Goal: Task Accomplishment & Management: Manage account settings

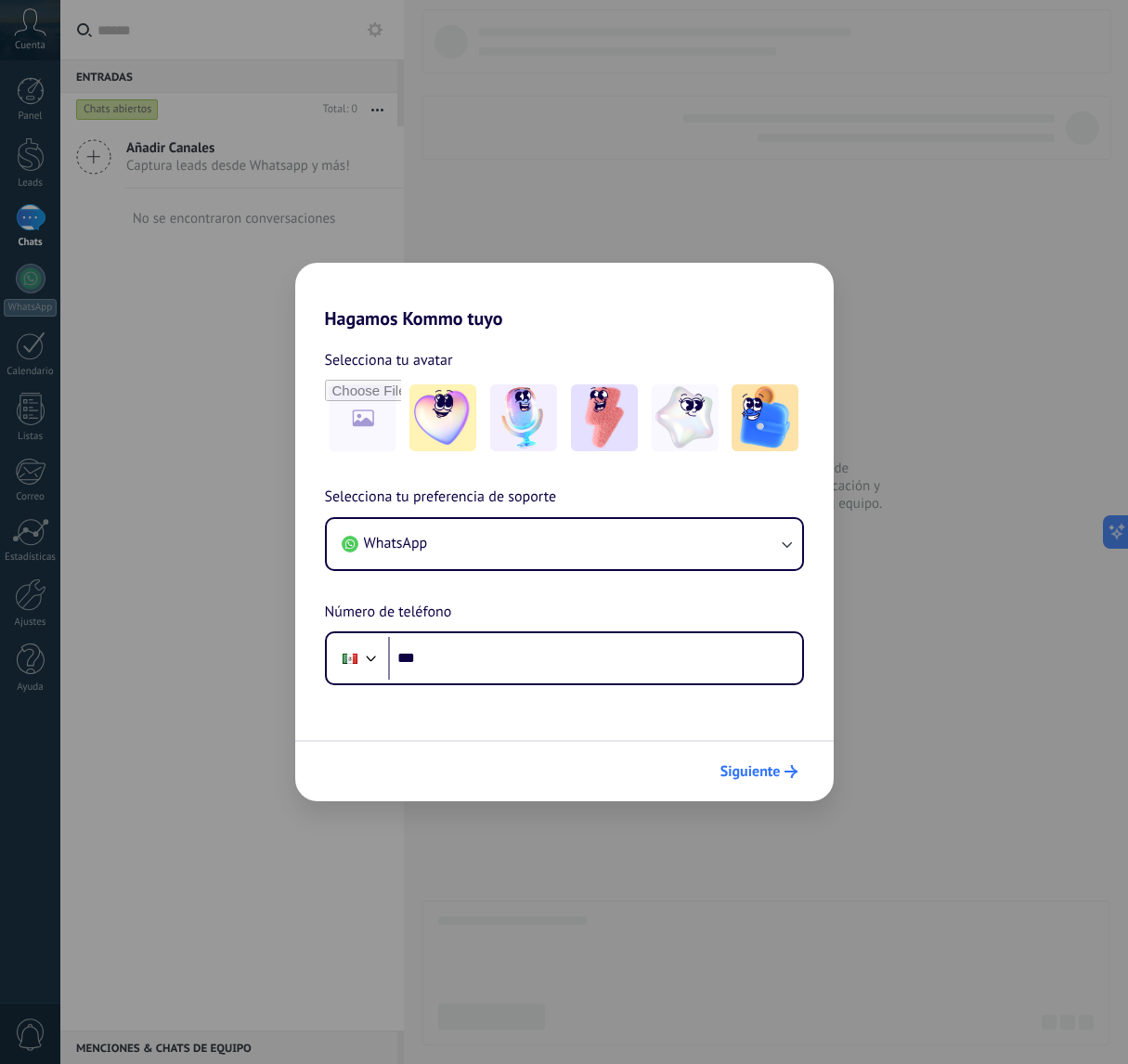
click at [755, 771] on span "Siguiente" at bounding box center [750, 771] width 60 height 13
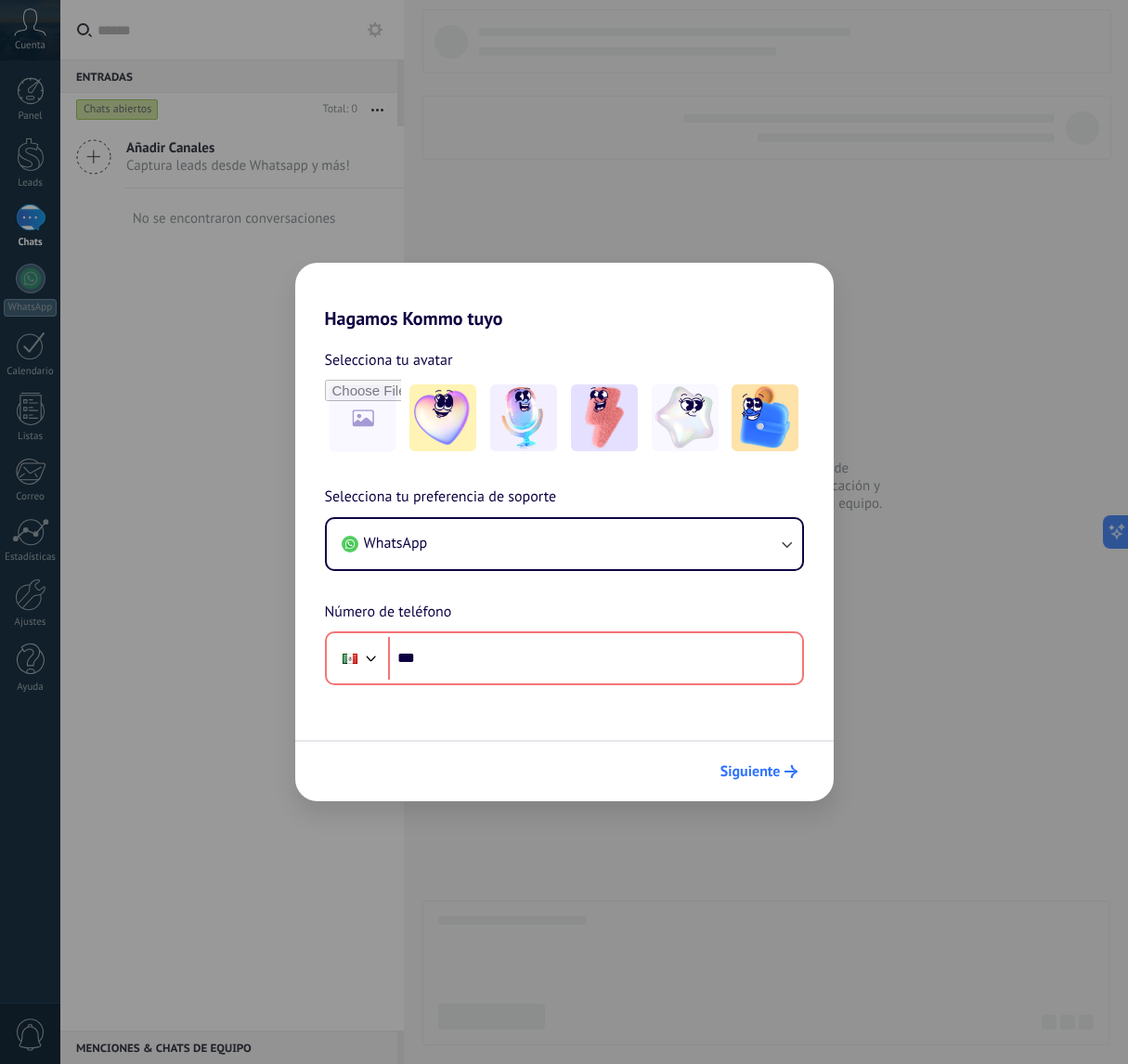
click at [755, 771] on span "Siguiente" at bounding box center [750, 771] width 60 height 13
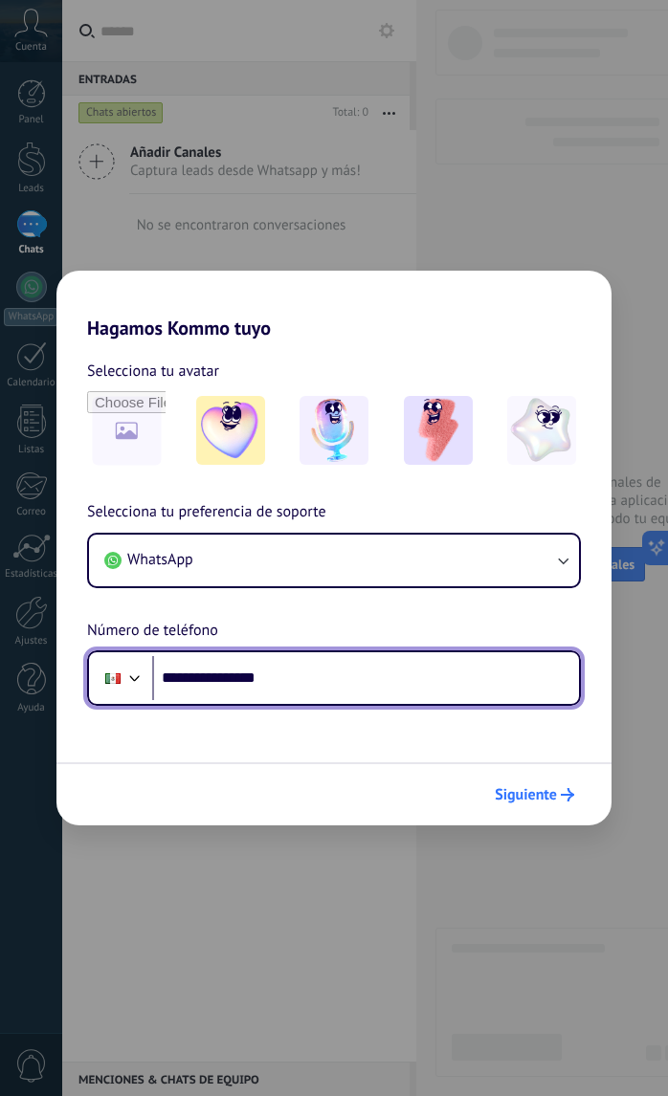
type input "**********"
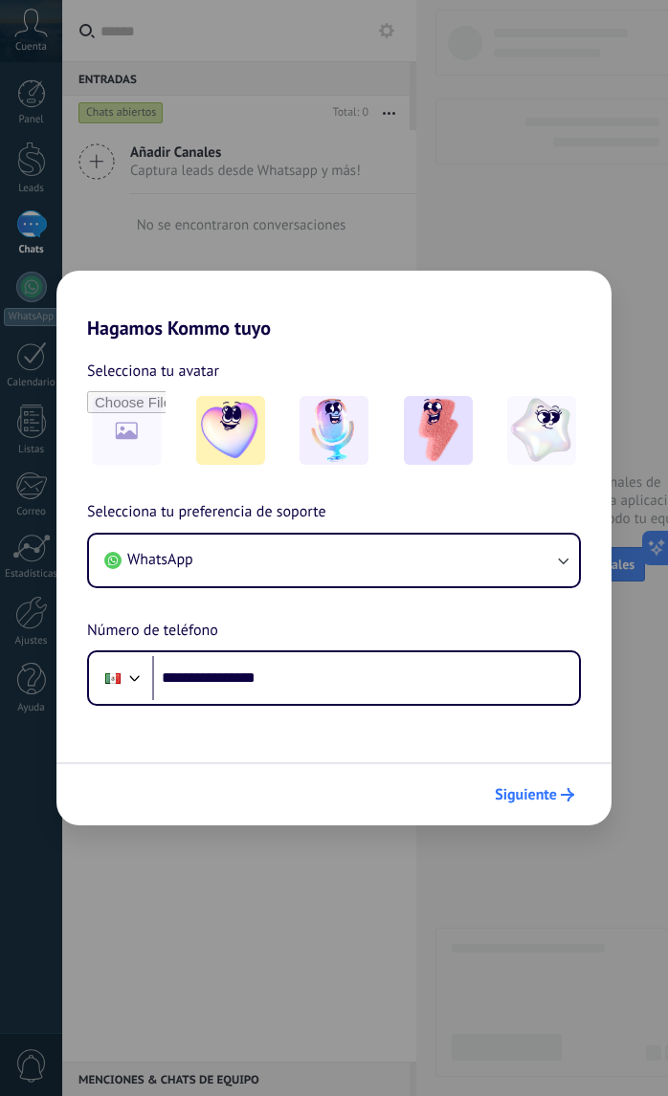
click at [564, 797] on icon "submit" at bounding box center [567, 794] width 13 height 13
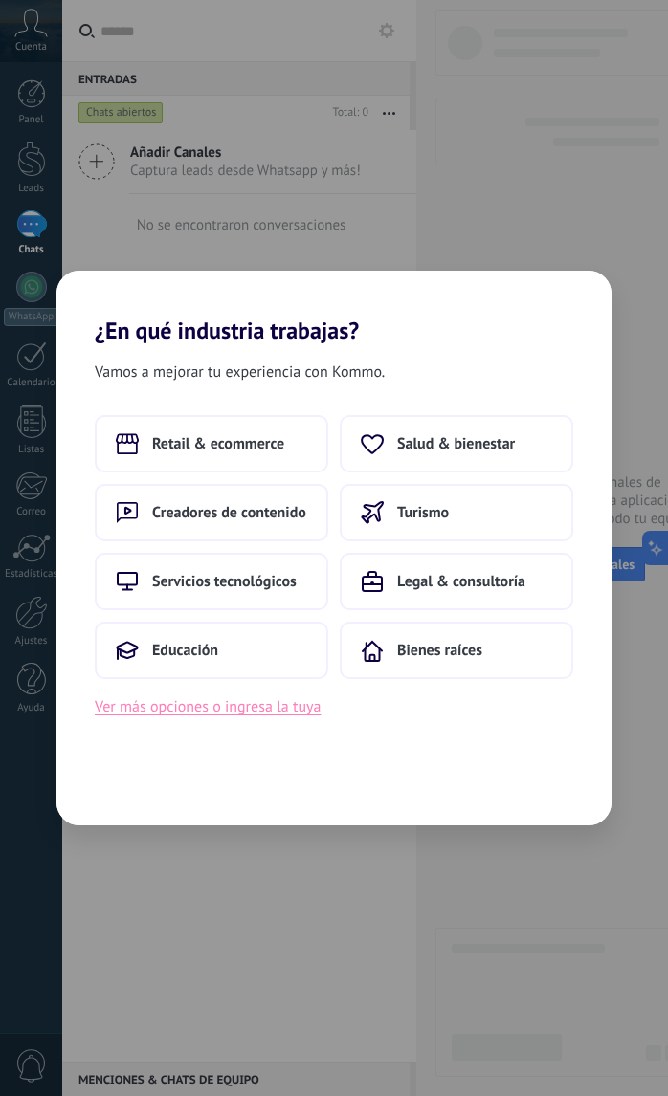
click at [187, 709] on button "Ver más opciones o ingresa la tuya" at bounding box center [208, 706] width 226 height 25
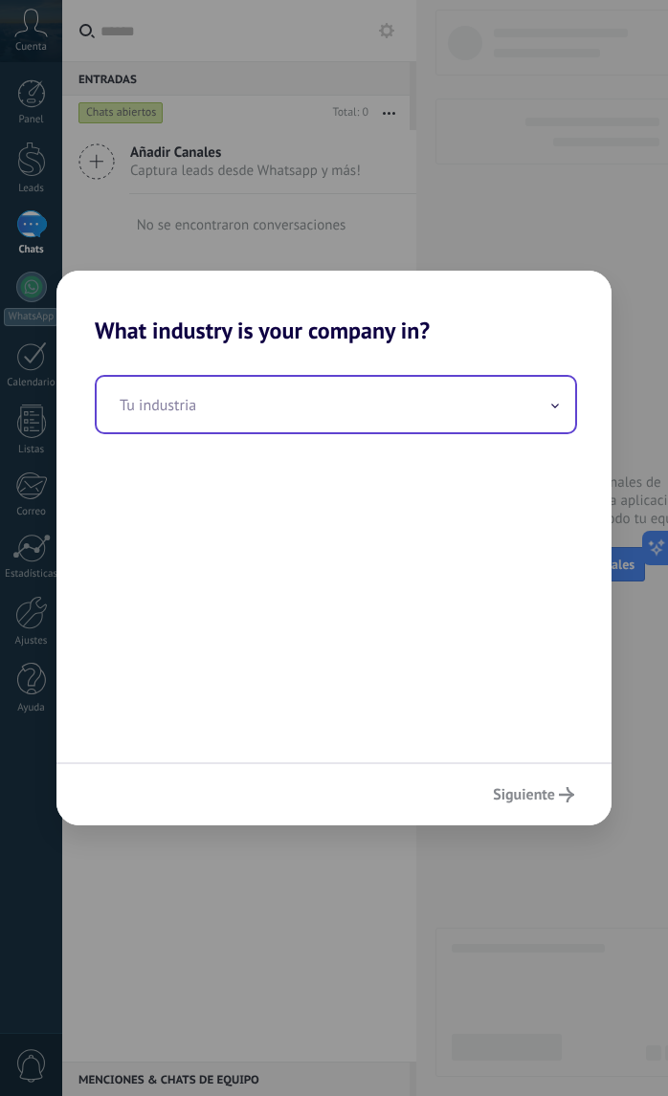
click at [180, 414] on input "text" at bounding box center [336, 404] width 478 height 55
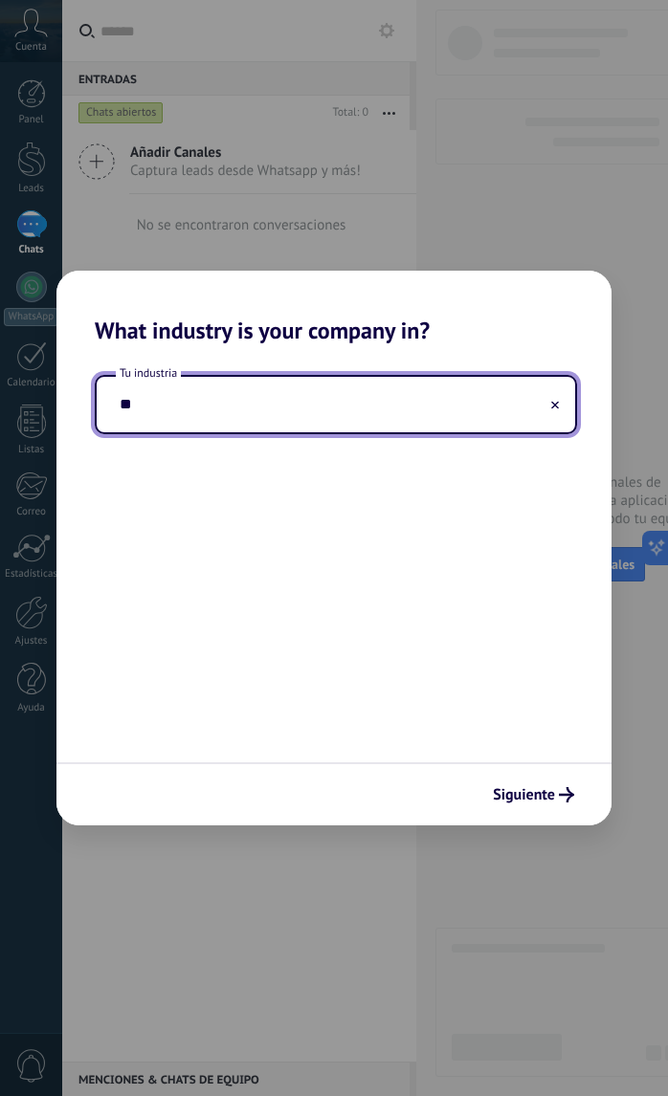
type input "*"
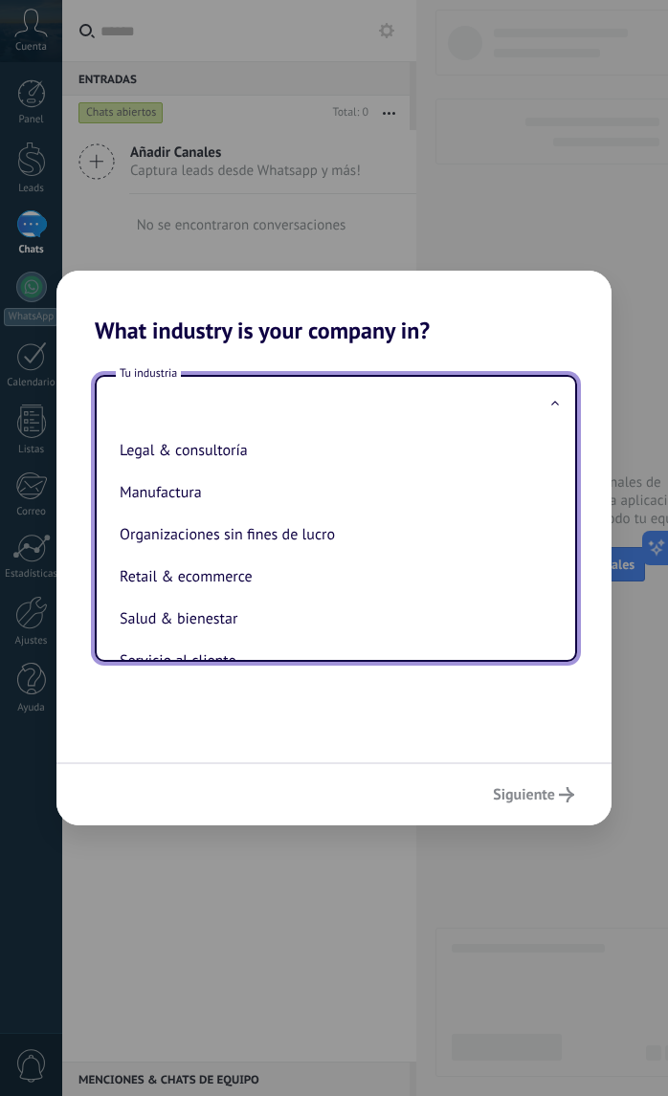
scroll to position [264, 0]
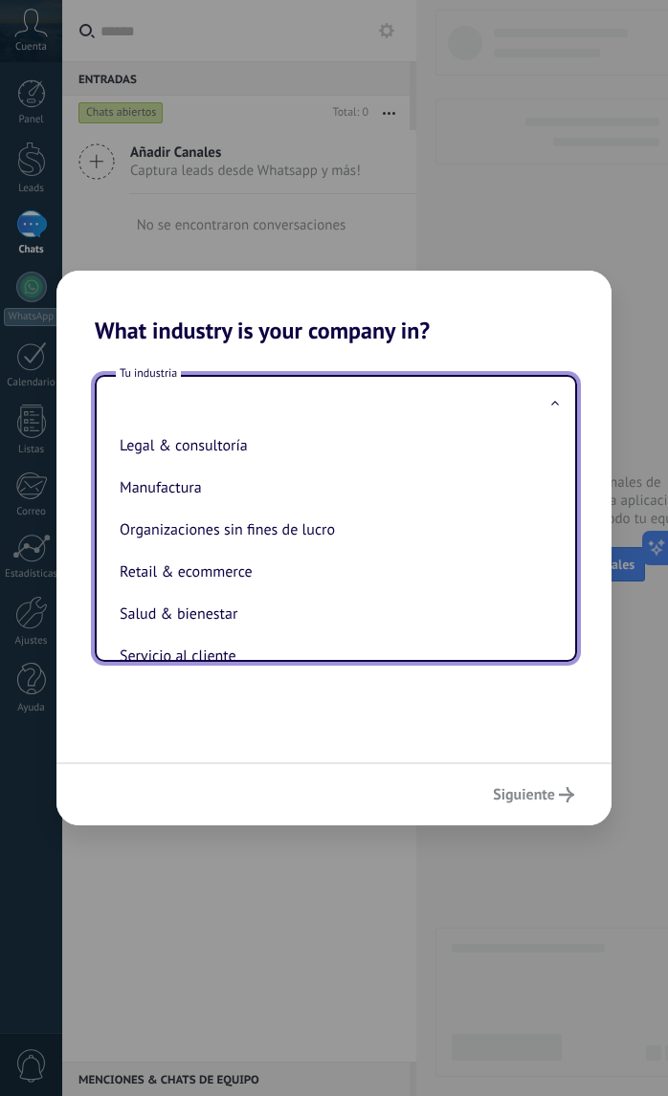
click at [163, 495] on li "Manufactura" at bounding box center [332, 488] width 440 height 42
type input "**********"
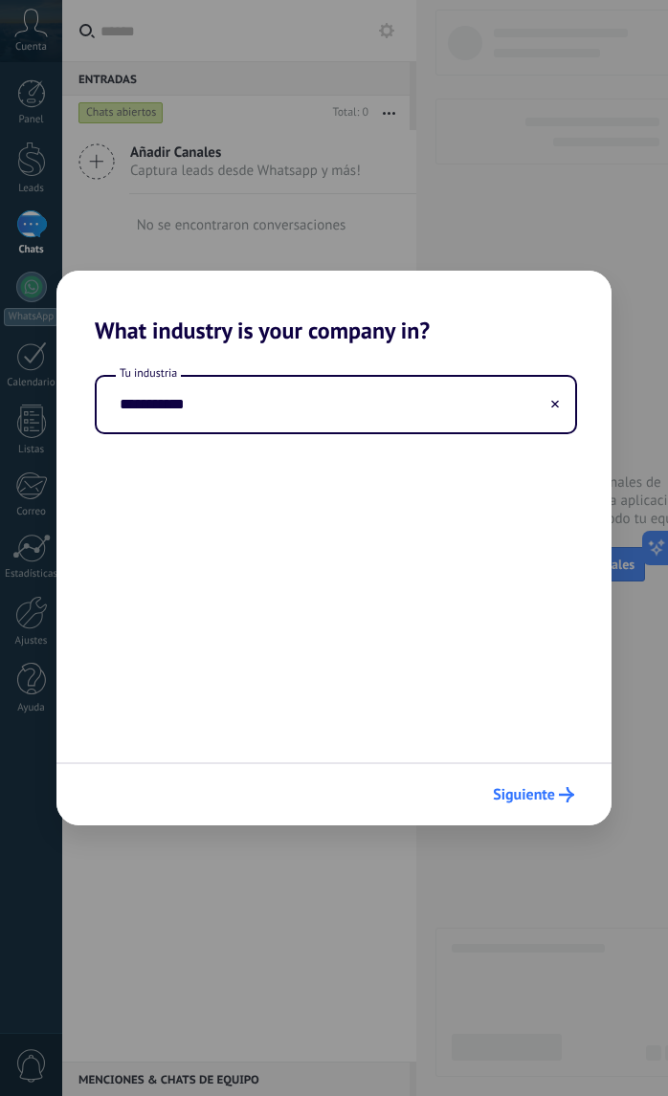
click at [545, 793] on span "Siguiente" at bounding box center [524, 794] width 62 height 13
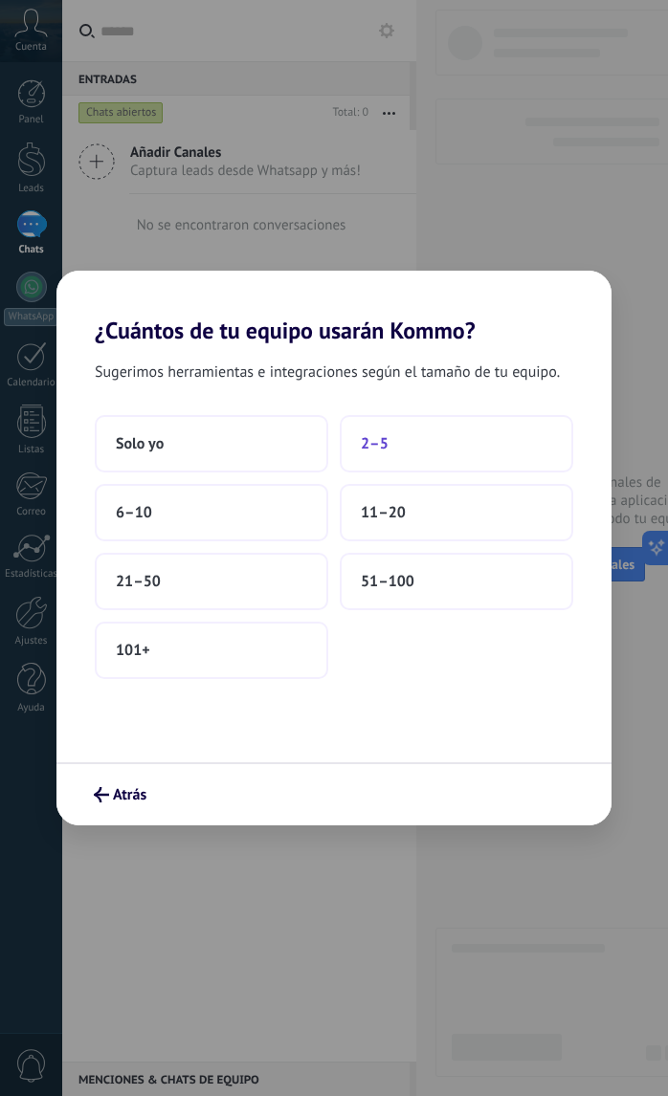
click at [380, 449] on span "2–5" at bounding box center [375, 443] width 28 height 19
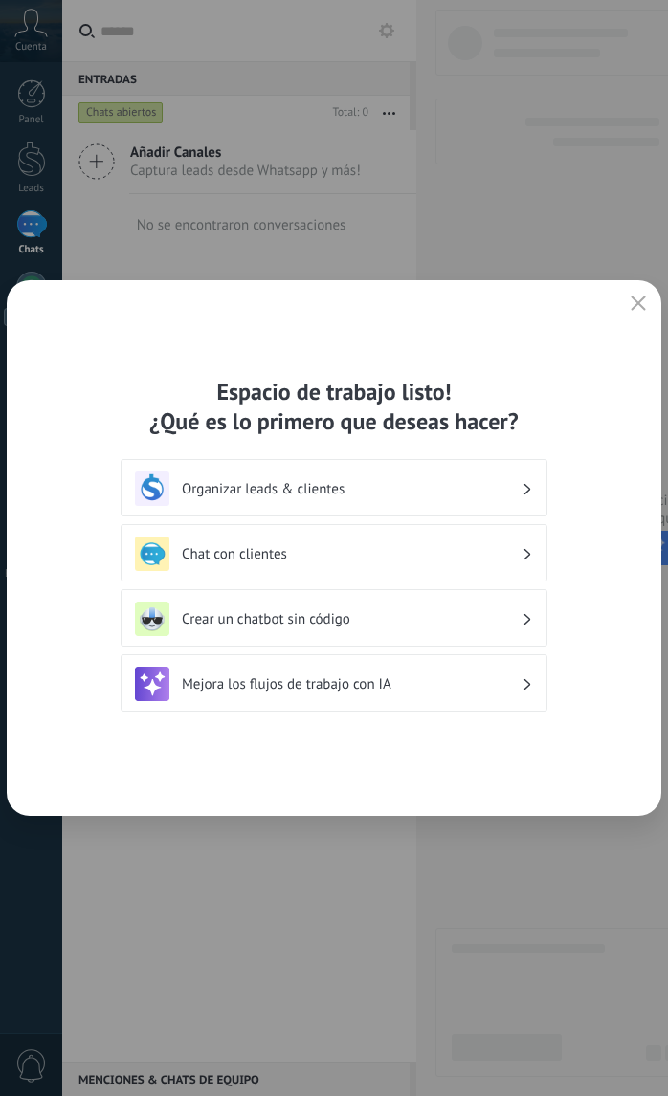
click at [501, 501] on div "Organizar leads & clientes" at bounding box center [334, 489] width 398 height 34
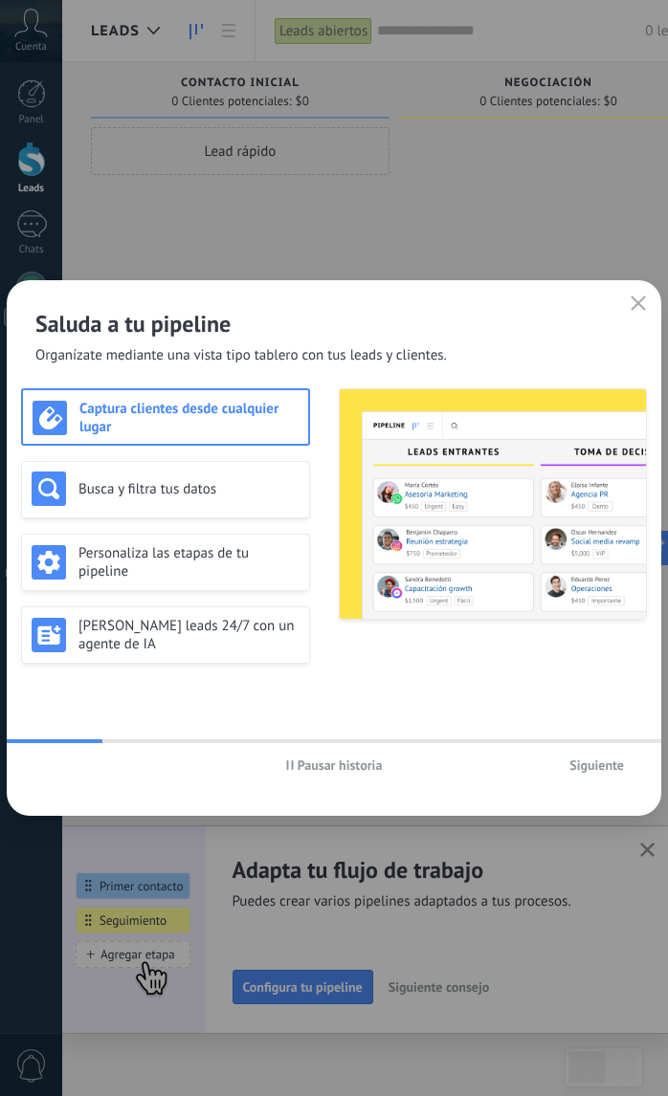
click at [628, 299] on button "button" at bounding box center [638, 304] width 25 height 27
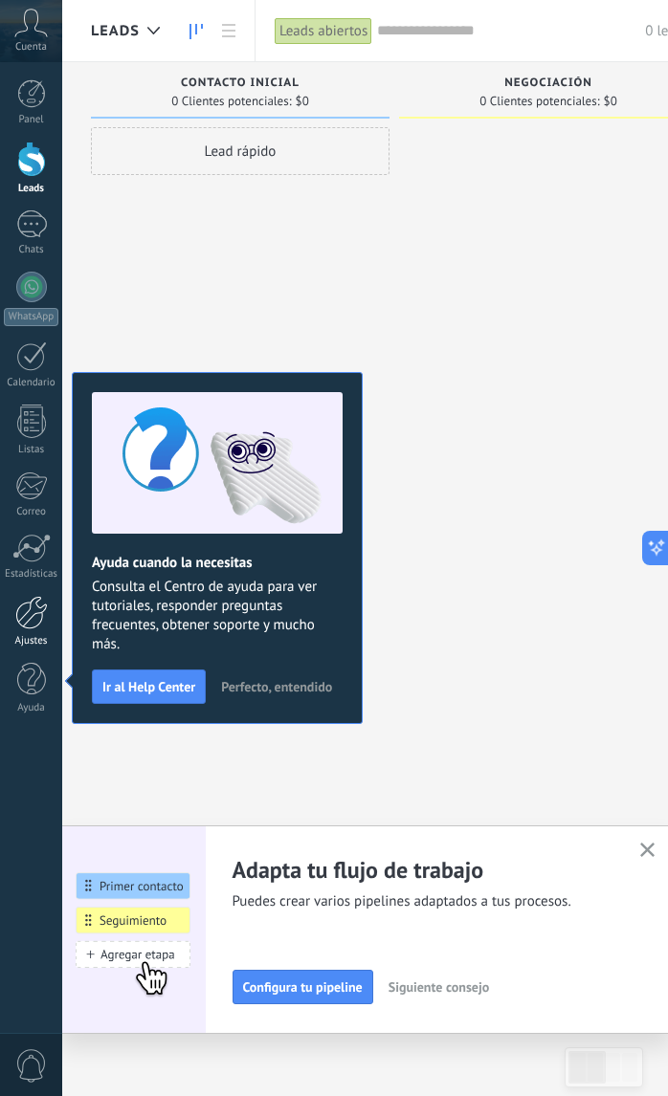
click at [34, 624] on div at bounding box center [31, 612] width 33 height 33
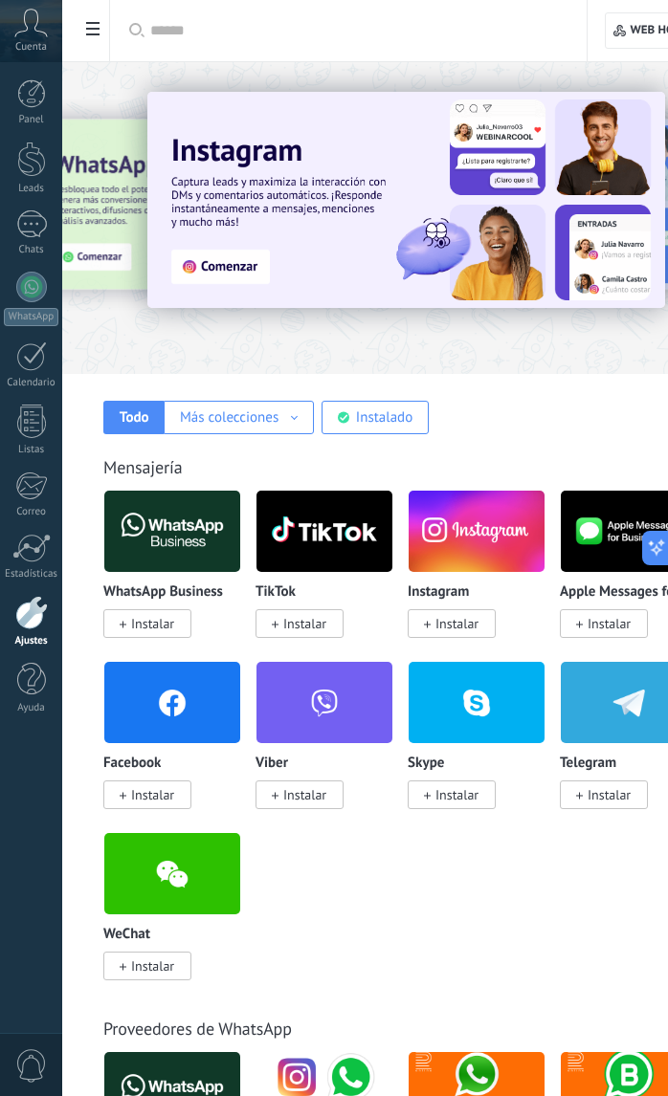
click at [99, 26] on icon at bounding box center [92, 28] width 13 height 13
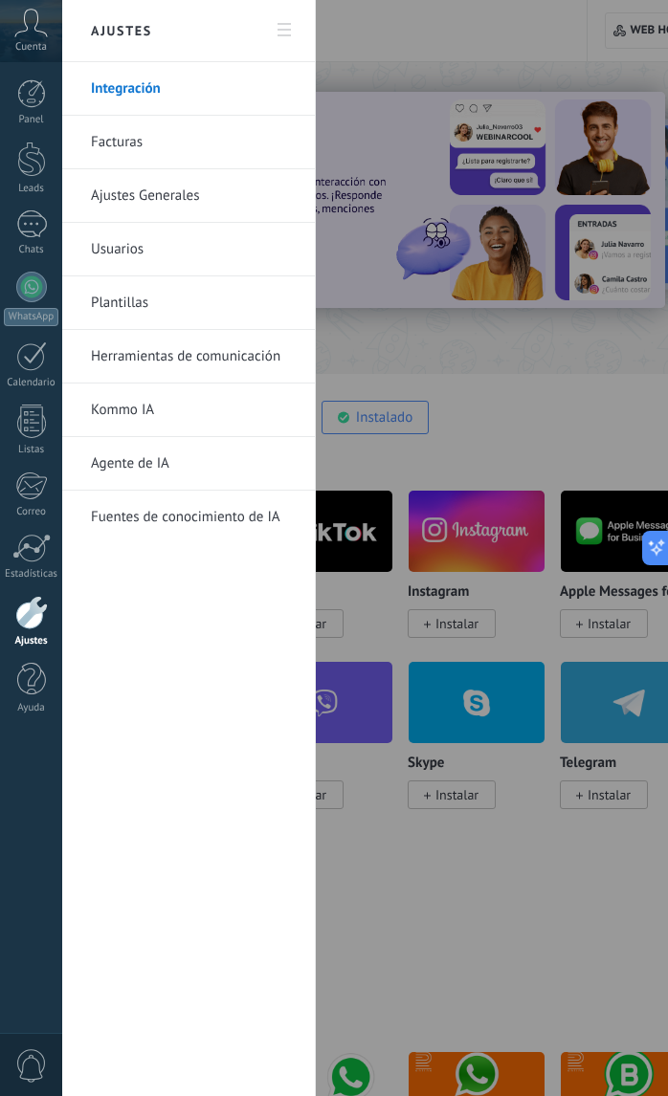
click at [123, 129] on link "Facturas" at bounding box center [193, 143] width 205 height 54
